Goal: Information Seeking & Learning: Learn about a topic

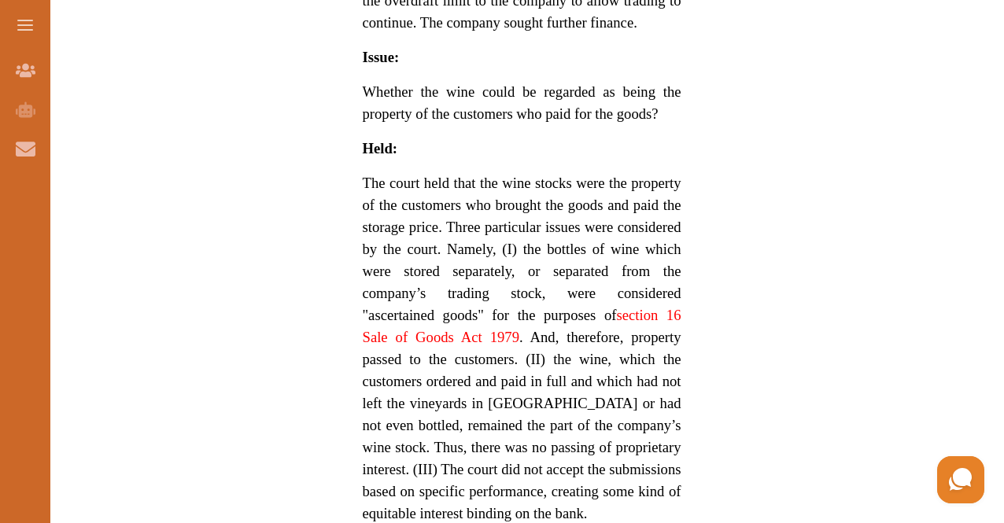
scroll to position [1200, 0]
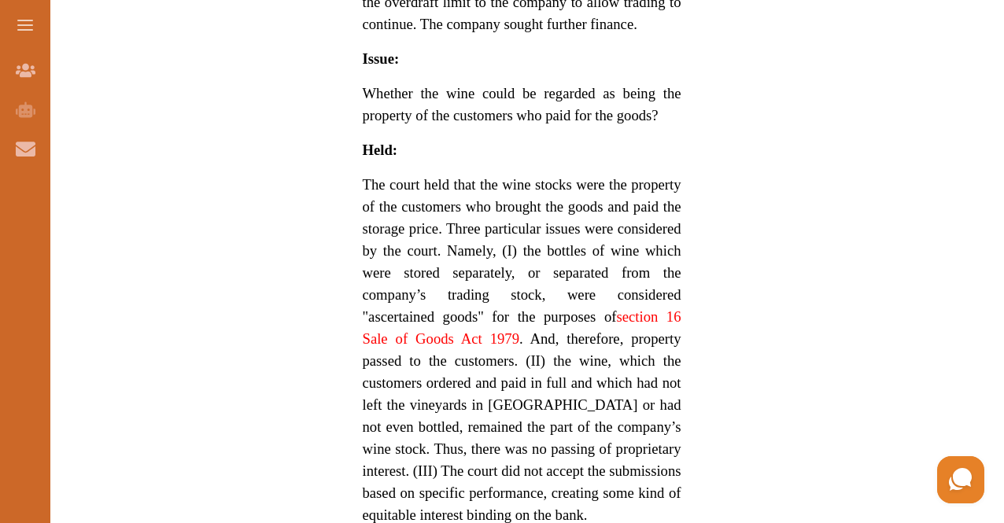
click at [567, 272] on span "The court held that the wine stocks were the property of the customers who brou…" at bounding box center [522, 349] width 319 height 347
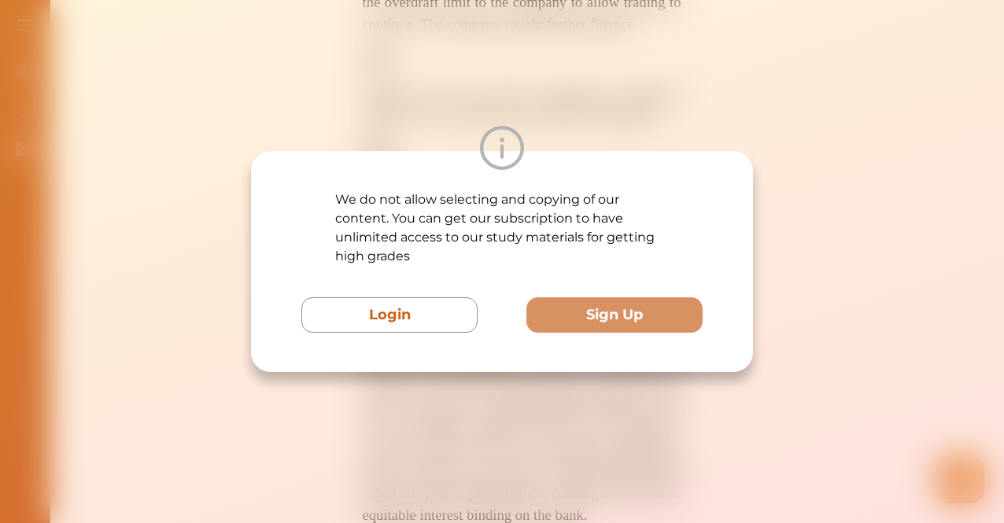
click at [807, 265] on div "We do not allow selecting and copying of our content. You can get our subscript…" at bounding box center [502, 261] width 1004 height 523
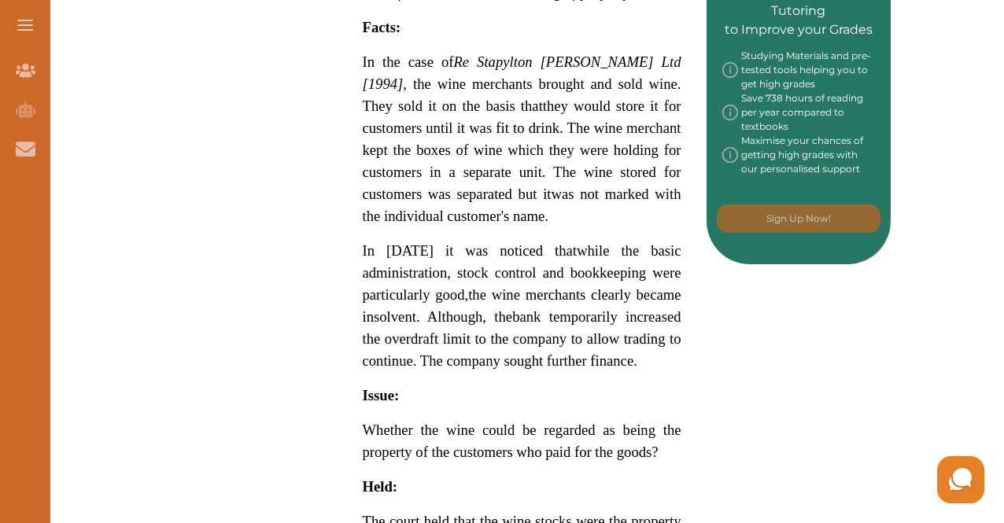
scroll to position [867, 0]
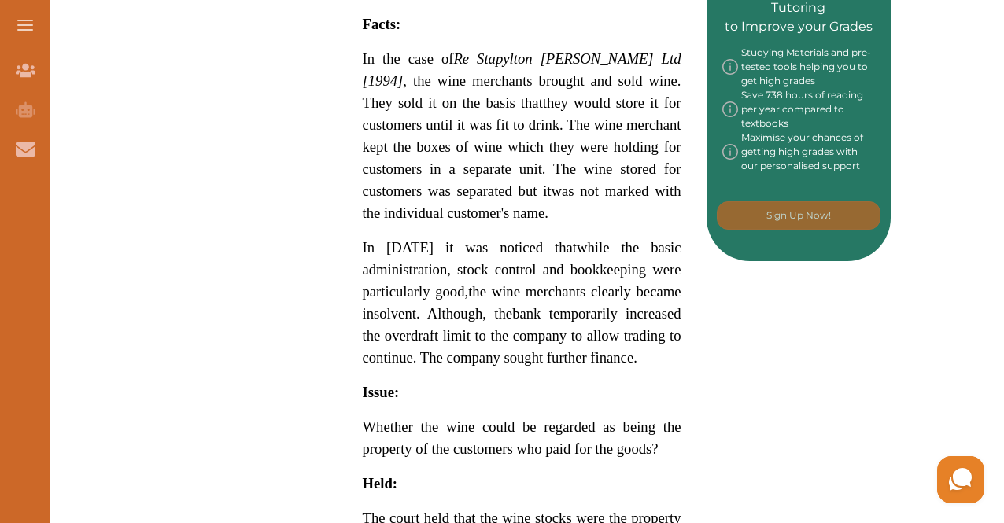
click at [453, 50] on em "Re Stapylton [PERSON_NAME] Ltd [1994]" at bounding box center [522, 69] width 319 height 39
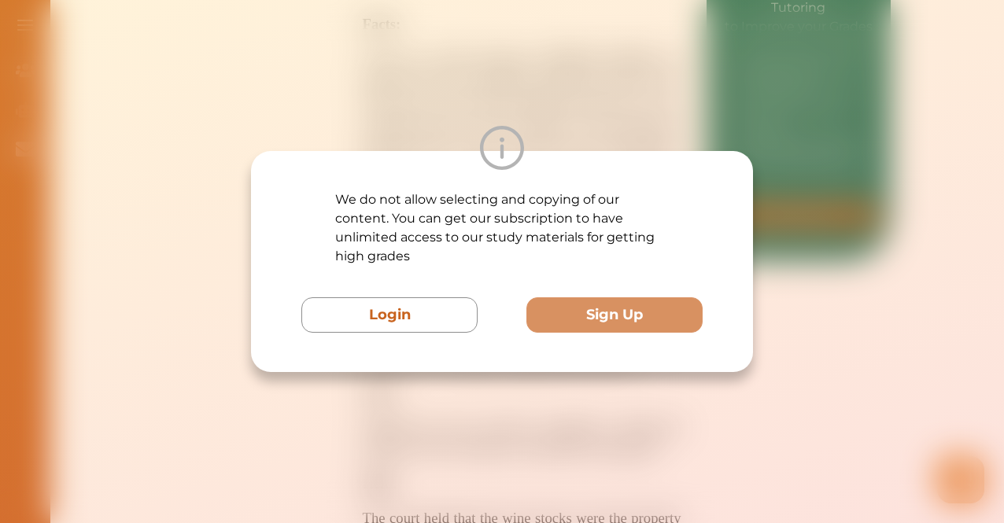
click at [68, 18] on div "We do not allow selecting and copying of our content. You can get our subscript…" at bounding box center [502, 261] width 1004 height 523
